Goal: Information Seeking & Learning: Learn about a topic

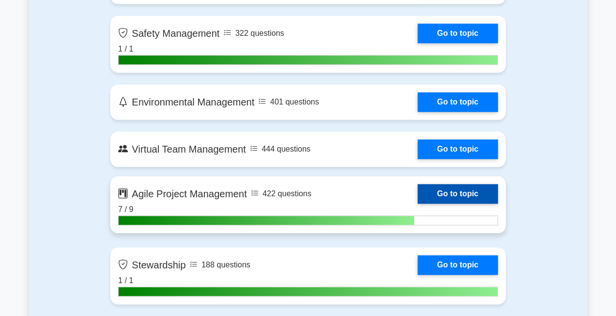
scroll to position [2312, 0]
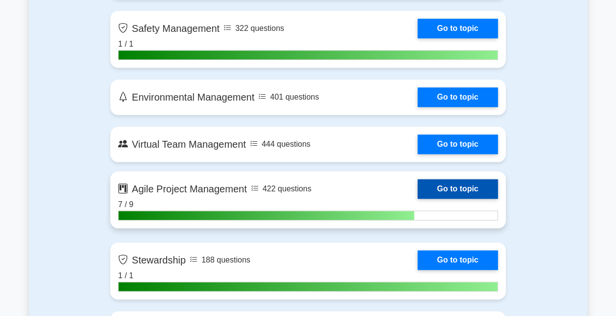
click at [435, 187] on link "Go to topic" at bounding box center [458, 189] width 80 height 20
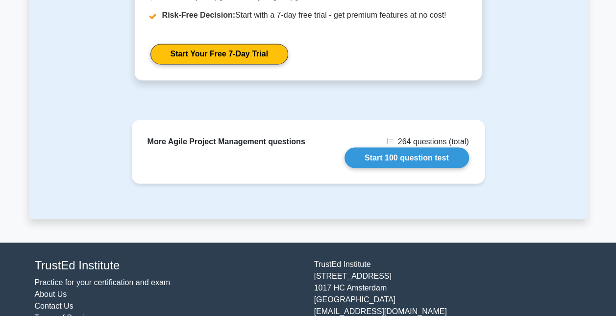
scroll to position [854, 0]
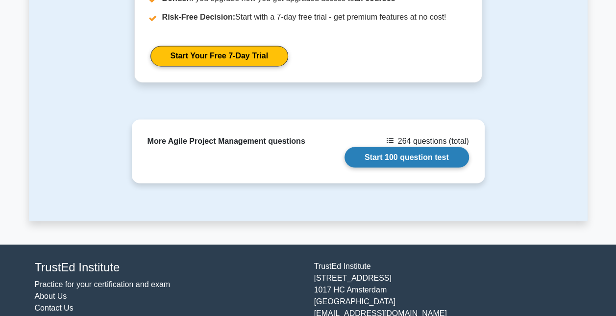
click at [378, 147] on link "Start 100 question test" at bounding box center [407, 157] width 124 height 21
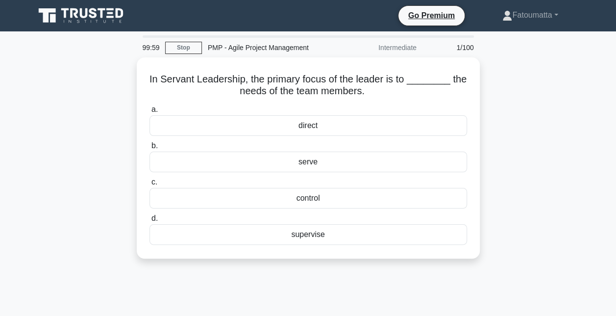
click at [378, 145] on label "b. serve" at bounding box center [308, 156] width 318 height 32
click at [149, 145] on input "b. serve" at bounding box center [149, 146] width 0 height 6
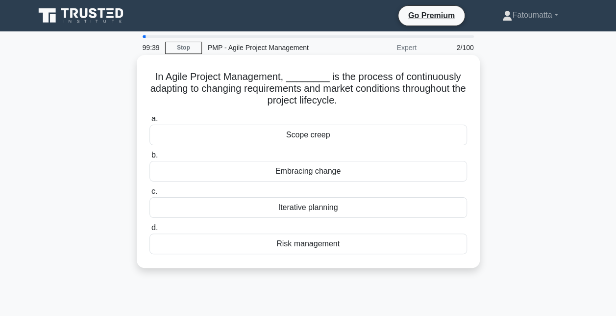
click at [295, 204] on div "Iterative planning" at bounding box center [308, 207] width 318 height 21
click at [149, 195] on input "c. Iterative planning" at bounding box center [149, 191] width 0 height 6
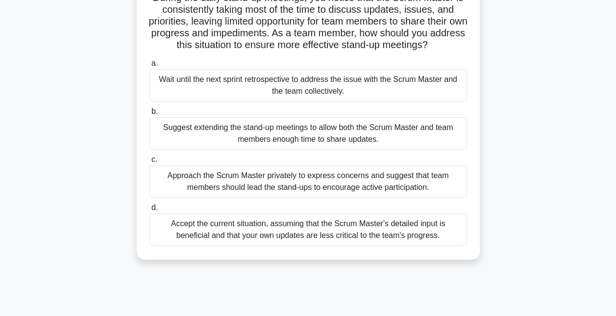
scroll to position [79, 0]
click at [314, 192] on div "Approach the Scrum Master privately to express concerns and suggest that team m…" at bounding box center [308, 181] width 318 height 32
click at [149, 162] on input "c. Approach the Scrum Master privately to express concerns and suggest that tea…" at bounding box center [149, 159] width 0 height 6
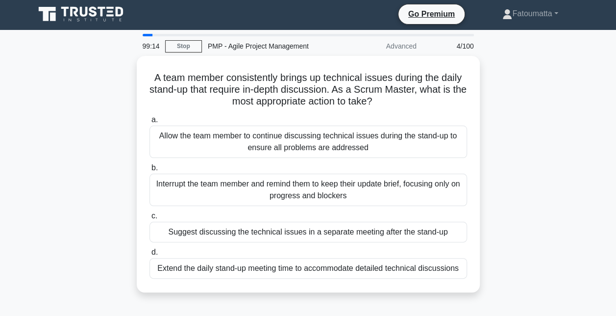
scroll to position [0, 0]
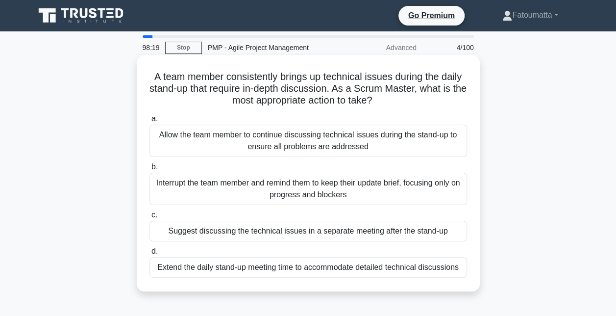
click at [278, 231] on div "Suggest discussing the technical issues in a separate meeting after the stand-up" at bounding box center [308, 231] width 318 height 21
click at [149, 218] on input "c. Suggest discussing the technical issues in a separate meeting after the stan…" at bounding box center [149, 215] width 0 height 6
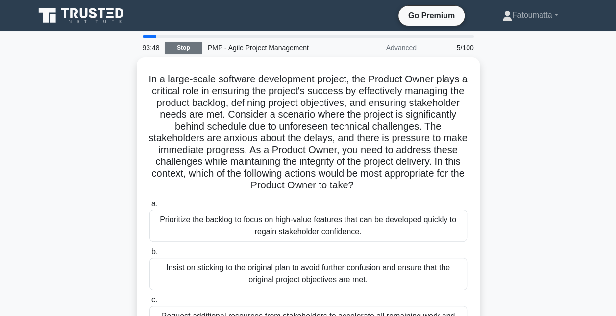
click at [176, 46] on link "Stop" at bounding box center [183, 48] width 37 height 12
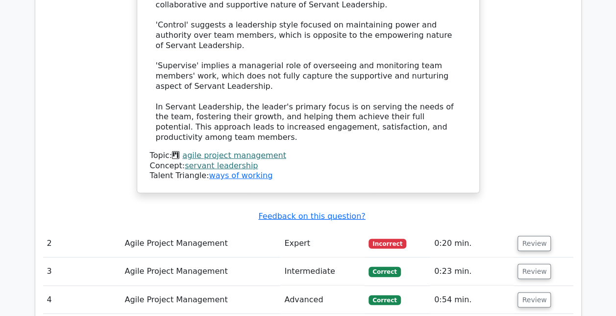
scroll to position [1193, 0]
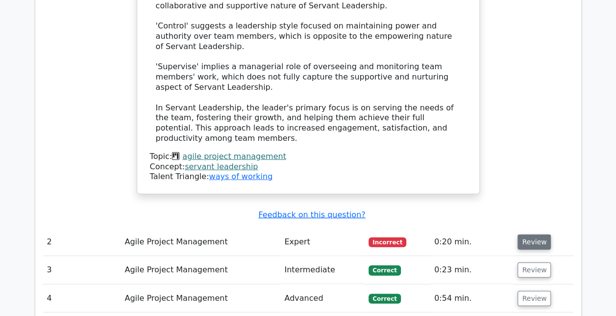
click at [526, 234] on button "Review" at bounding box center [534, 241] width 33 height 15
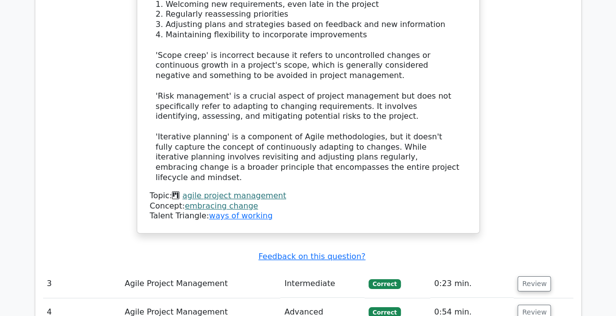
scroll to position [1764, 0]
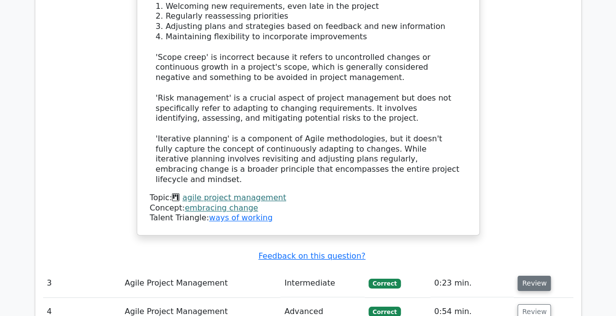
click at [543, 275] on button "Review" at bounding box center [534, 282] width 33 height 15
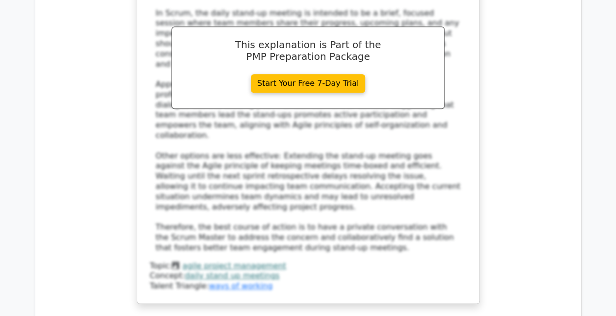
scroll to position [2364, 0]
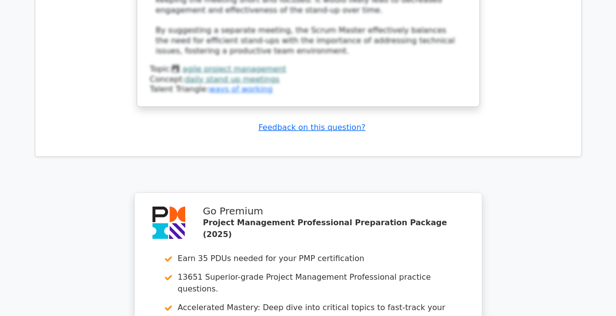
scroll to position [3402, 0]
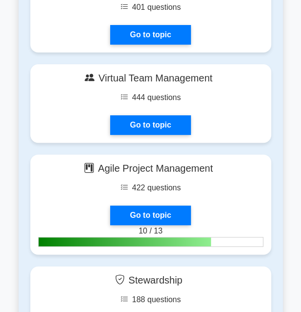
scroll to position [3595, 0]
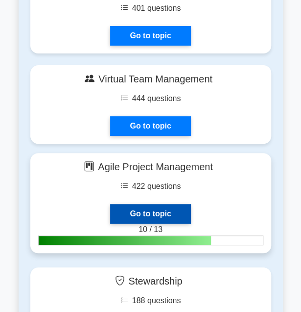
click at [167, 206] on link "Go to topic" at bounding box center [150, 214] width 80 height 20
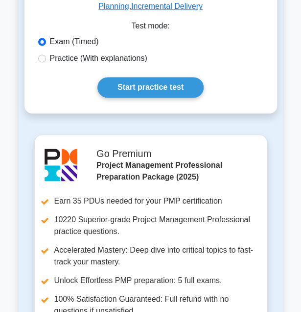
scroll to position [192, 0]
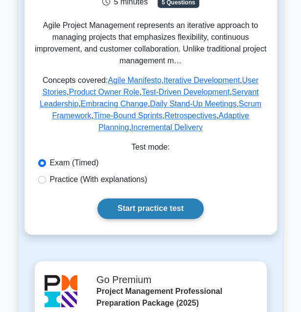
click at [159, 198] on link "Start practice test" at bounding box center [151, 208] width 106 height 21
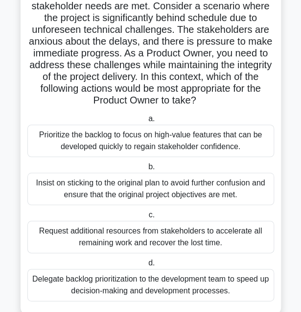
scroll to position [112, 0]
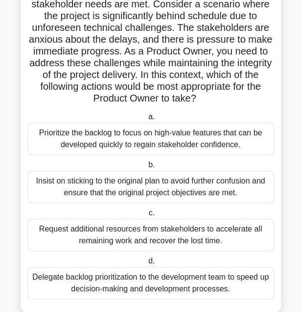
click at [151, 137] on div "Prioritize the backlog to focus on high-value features that can be developed qu…" at bounding box center [150, 139] width 247 height 32
click at [147, 120] on input "a. Prioritize the backlog to focus on high-value features that can be developed…" at bounding box center [147, 117] width 0 height 6
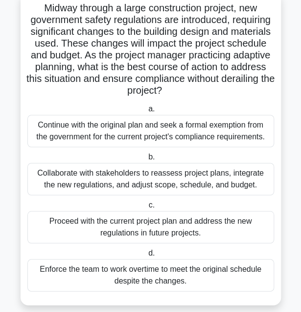
scroll to position [61, 0]
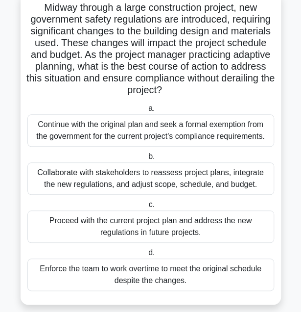
click at [167, 176] on div "Collaborate with stakeholders to reassess project plans, integrate the new regu…" at bounding box center [150, 178] width 247 height 32
click at [147, 160] on input "b. Collaborate with stakeholders to reassess project plans, integrate the new r…" at bounding box center [147, 156] width 0 height 6
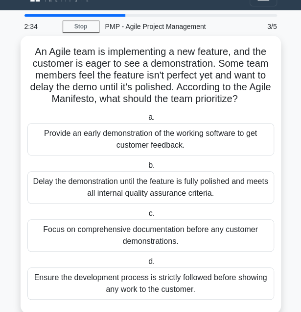
scroll to position [18, 0]
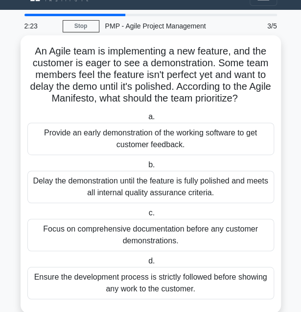
click at [163, 194] on div "Delay the demonstration until the feature is fully polished and meets all inter…" at bounding box center [150, 187] width 247 height 32
click at [147, 168] on input "[PERSON_NAME] the demonstration until the feature is fully polished and meets a…" at bounding box center [147, 165] width 0 height 6
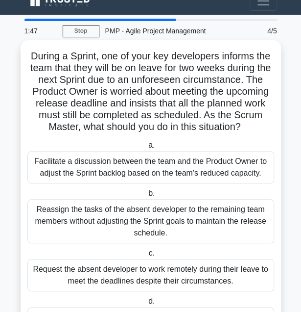
scroll to position [14, 0]
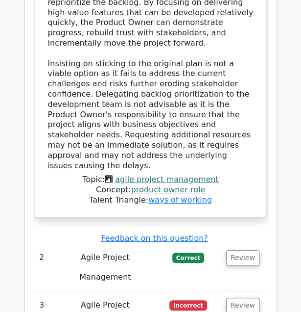
scroll to position [1682, 0]
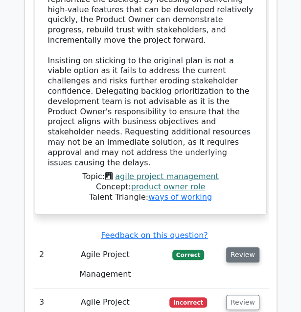
click at [239, 247] on button "Review" at bounding box center [242, 254] width 33 height 15
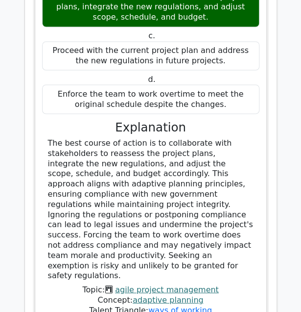
scroll to position [2245, 0]
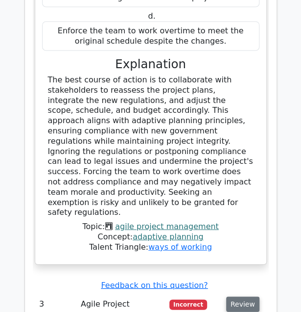
click at [243, 296] on button "Review" at bounding box center [242, 303] width 33 height 15
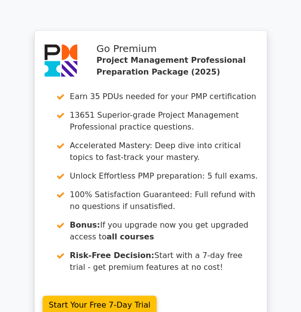
scroll to position [3086, 0]
